Goal: Navigation & Orientation: Find specific page/section

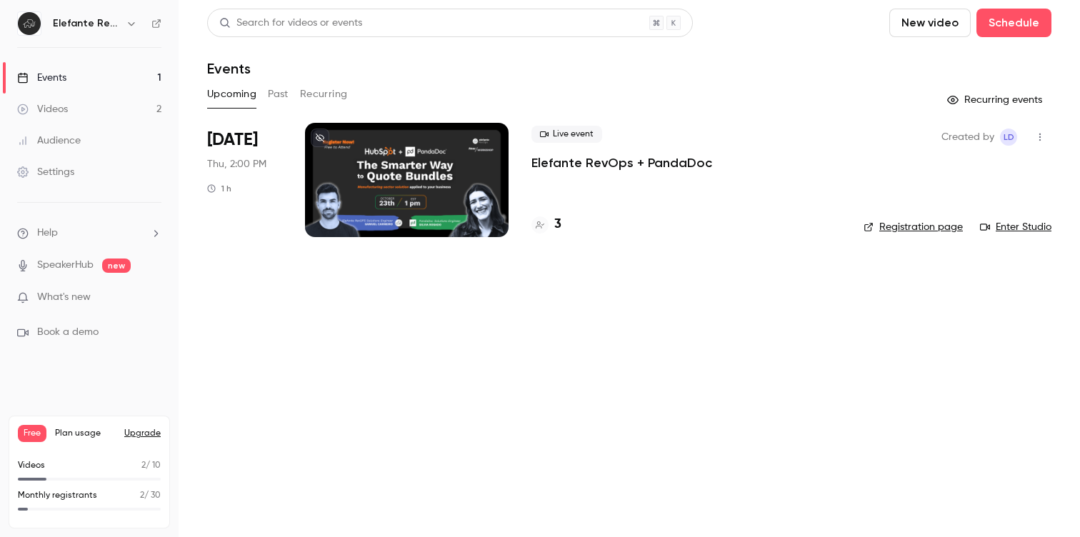
click at [449, 160] on div at bounding box center [407, 180] width 204 height 114
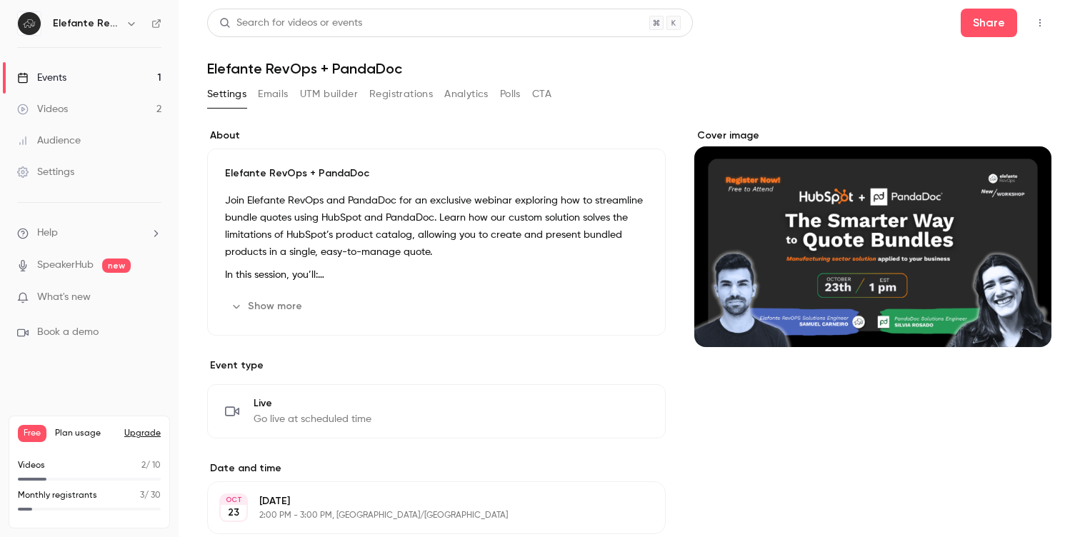
click at [410, 96] on button "Registrations" at bounding box center [401, 94] width 64 height 23
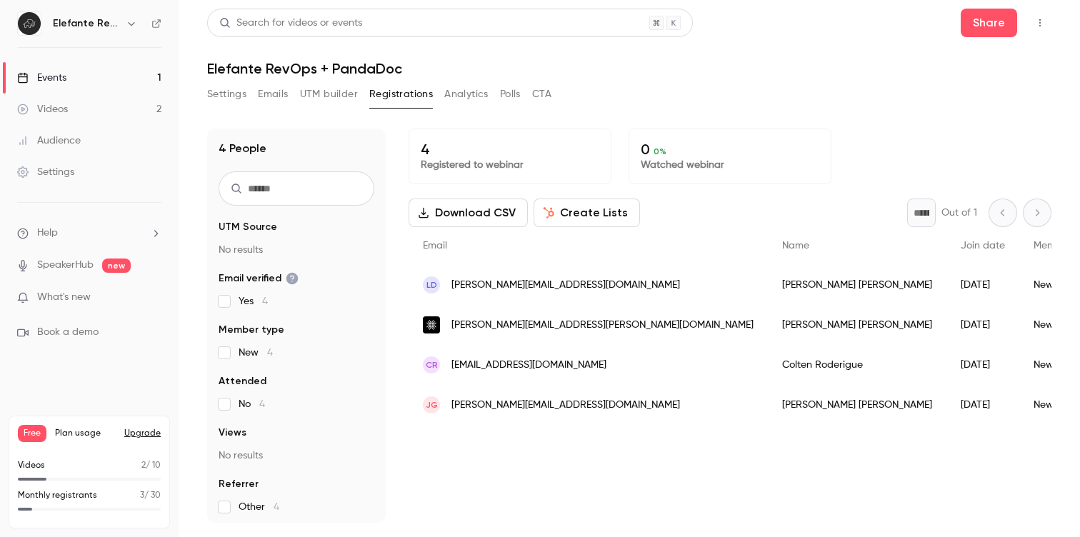
click at [60, 79] on div "Events" at bounding box center [41, 78] width 49 height 14
